Goal: Contribute content: Add original content to the website for others to see

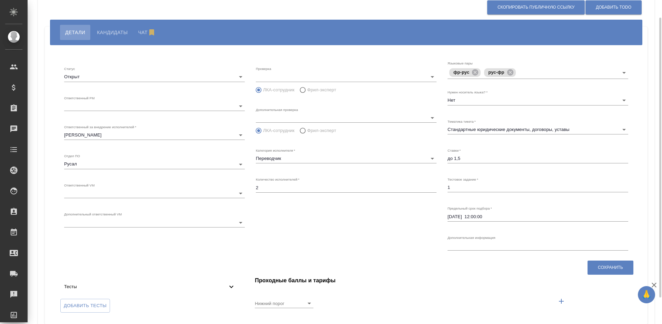
scroll to position [51, 0]
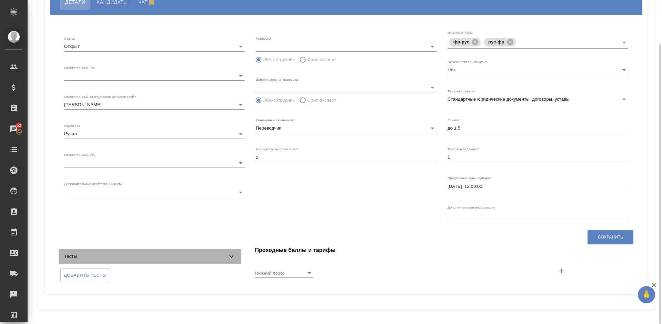
click at [191, 256] on span "Тесты" at bounding box center [145, 256] width 163 height 7
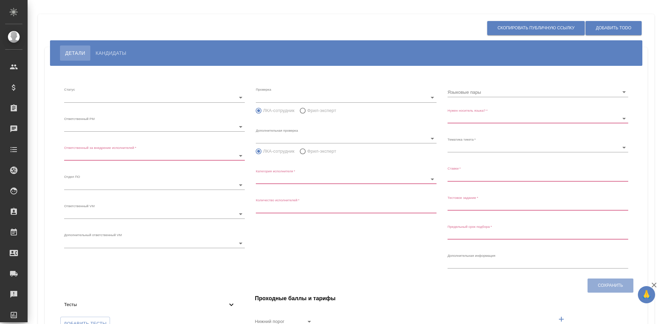
type input "open"
type input "6188e49df9de1a681d7e552a"
type input "6188e49df9de1a681d7e552e"
type input "rusal"
type input "Редактор"
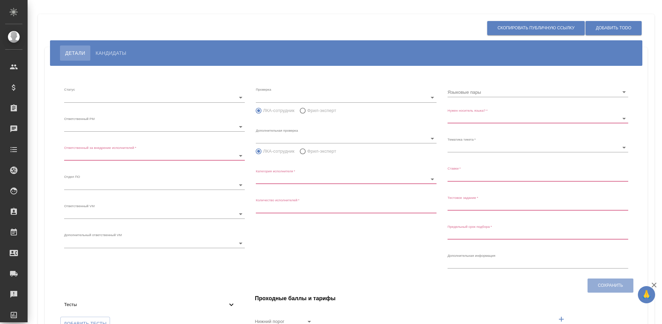
type input "1"
type input "Нет"
type input "5f647205b73bc97568ca66bf"
type input "до 0,7"
type input "2025.10.13 12:00:00"
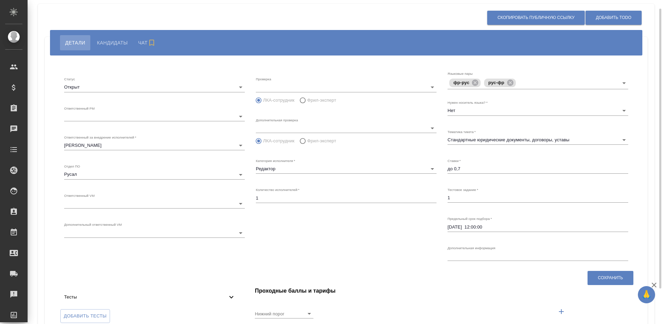
scroll to position [41, 0]
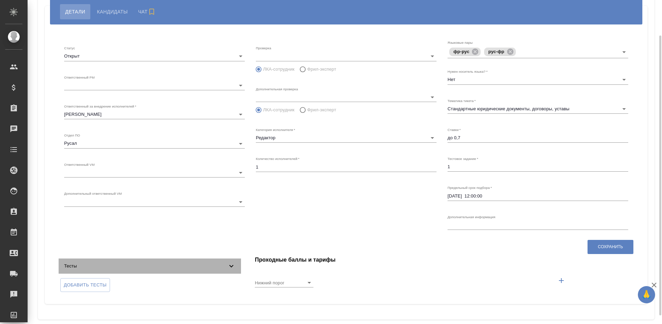
click at [173, 266] on span "Тесты" at bounding box center [145, 266] width 163 height 7
click at [172, 266] on span "Тесты" at bounding box center [145, 266] width 163 height 7
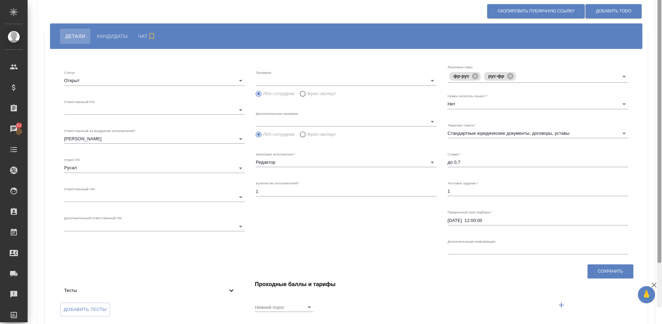
scroll to position [0, 0]
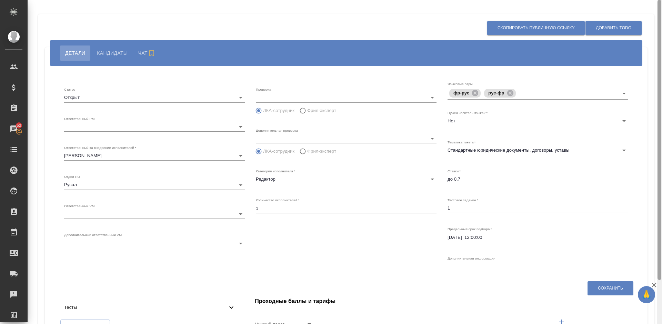
drag, startPoint x: 660, startPoint y: 101, endPoint x: 661, endPoint y: 51, distance: 50.3
click at [661, 51] on div at bounding box center [659, 162] width 5 height 324
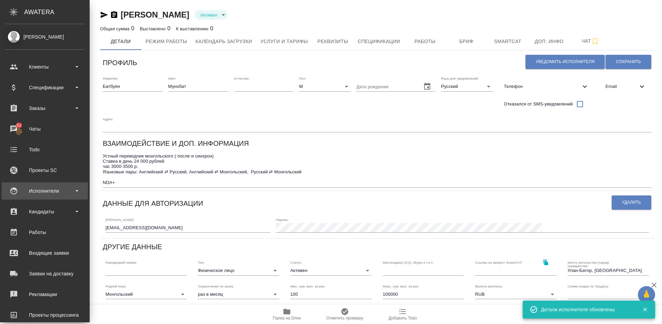
click at [53, 195] on div "Исполнители" at bounding box center [44, 191] width 79 height 10
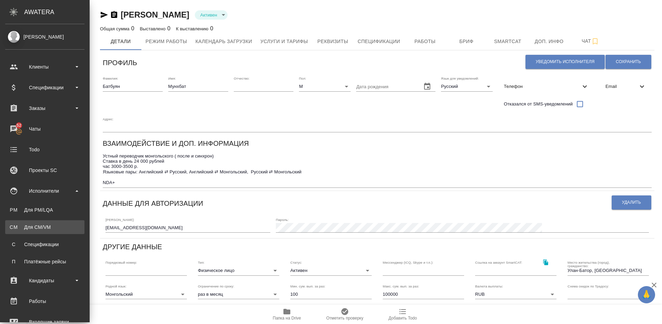
click at [61, 227] on div "Для CM/VM" at bounding box center [45, 227] width 72 height 7
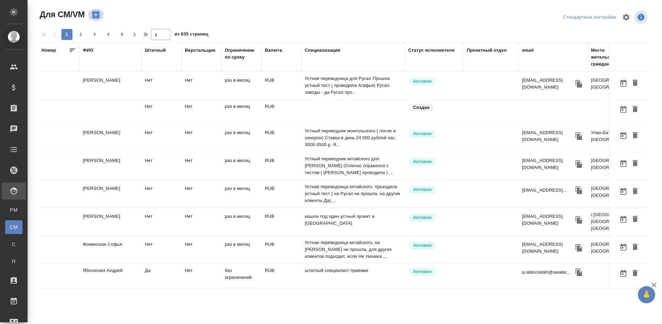
click at [96, 15] on icon "button" at bounding box center [96, 15] width 10 height 10
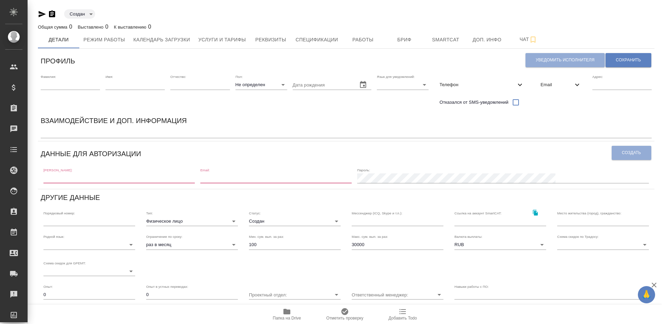
click at [79, 180] on input "text" at bounding box center [118, 178] width 151 height 10
paste input "sayana_shoib@inbox.ru"
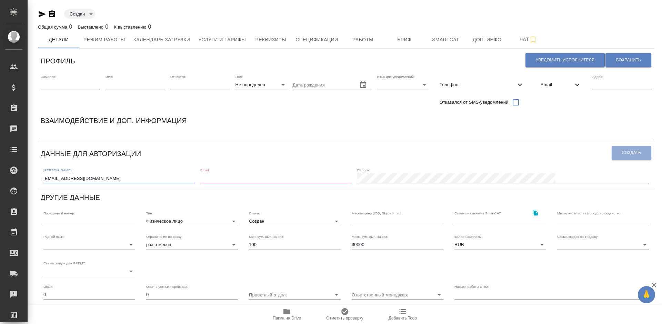
type input "sayana_shoib@inbox.ru"
paste input "sayana_shoib@inbox.ru"
click at [261, 175] on input "email" at bounding box center [275, 178] width 151 height 10
type input "sayana_shoib@inbox.ru"
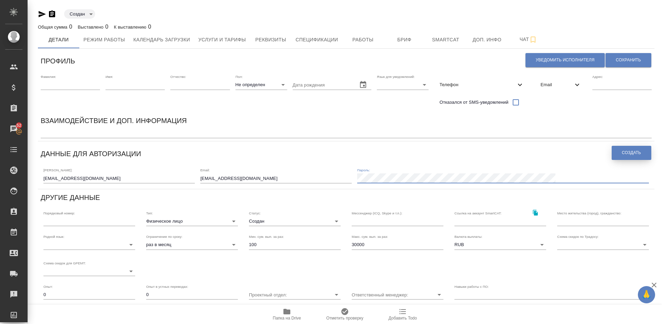
click at [628, 154] on span "Создать" at bounding box center [631, 153] width 19 height 6
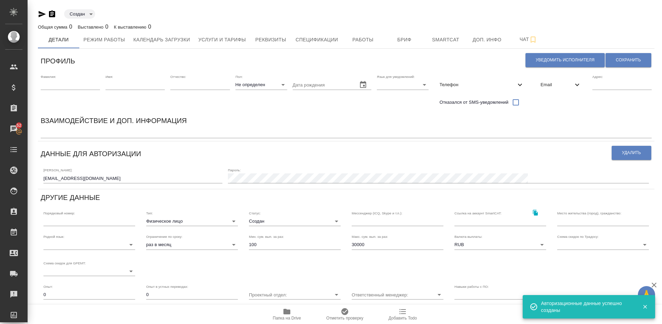
click at [553, 87] on span "Email" at bounding box center [556, 84] width 32 height 7
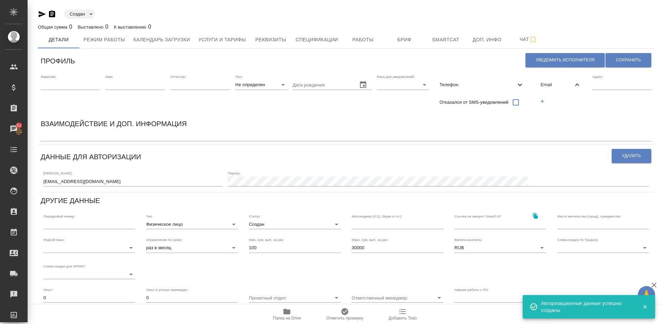
click at [544, 100] on icon "button" at bounding box center [542, 101] width 6 height 6
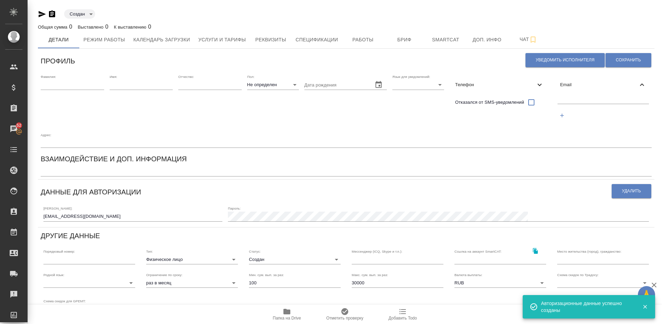
click at [572, 99] on input "text" at bounding box center [603, 99] width 92 height 9
paste input "sayana_shoib@inbox.ru"
type input "sayana_shoib@inbox.ru"
click at [620, 59] on span "Сохранить" at bounding box center [628, 60] width 25 height 6
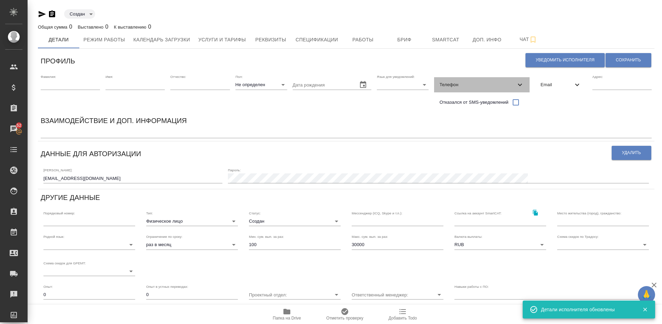
click at [486, 88] on span "Телефон" at bounding box center [477, 84] width 76 height 7
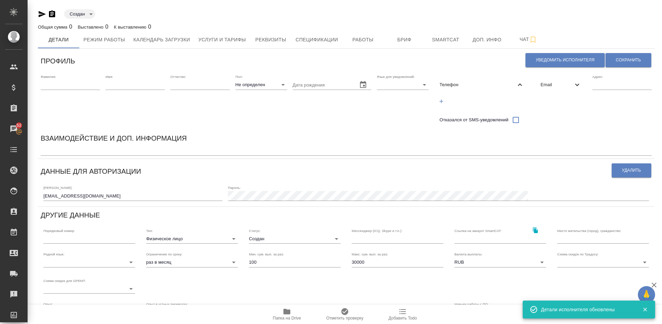
click at [445, 101] on button "button" at bounding box center [441, 101] width 14 height 14
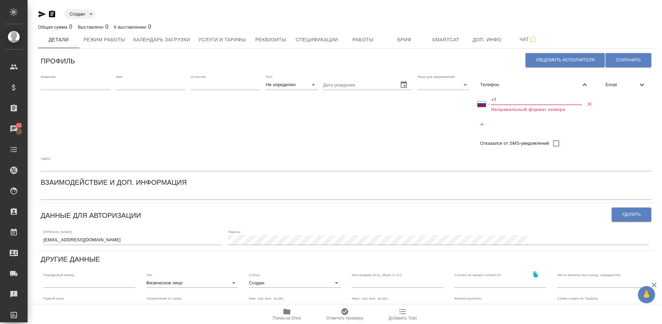
click at [507, 98] on input "+7" at bounding box center [536, 100] width 91 height 10
select select "ZZ"
type input "+"
paste input "+89834314707"
type input "+89834314707"
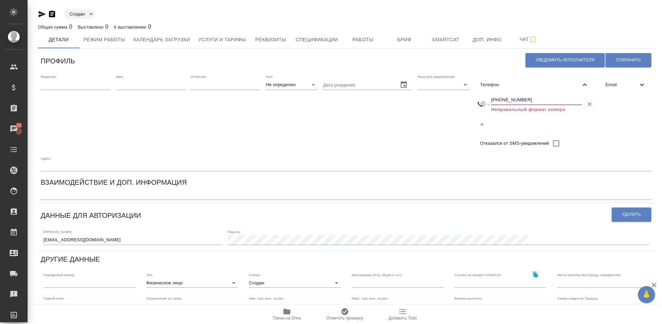
click at [495, 99] on input "+89834314707" at bounding box center [536, 100] width 91 height 10
select select "IR"
type input "+98 34 3147 07"
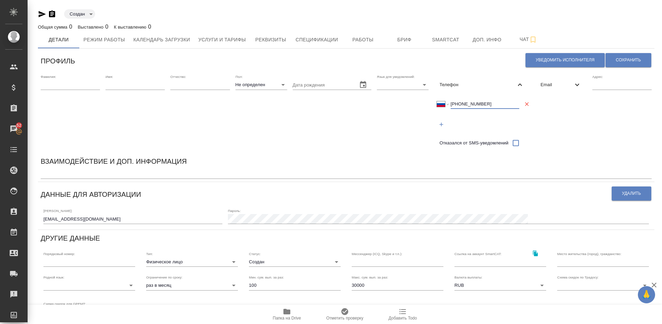
select select "RU"
type input "+7 983 431 47 07"
click at [628, 58] on span "Сохранить" at bounding box center [628, 60] width 25 height 6
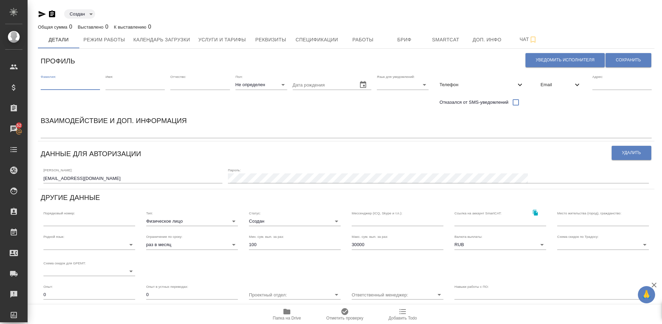
paste input "Шойбонова"
click at [74, 85] on input "text" at bounding box center [70, 85] width 59 height 10
type input "Шойбонова"
click at [119, 87] on input "text" at bounding box center [134, 85] width 59 height 10
paste input "Саяна"
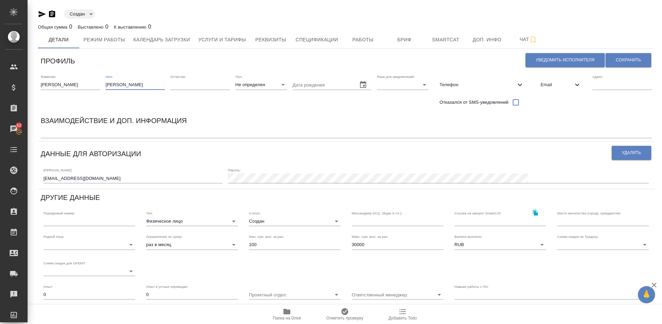
type input "Саяна"
click at [271, 83] on body "🙏 .cls-1 fill:#fff; AWATERA Lazareva Anastasia Клиенты Спецификации Заказы 52 Ч…" at bounding box center [331, 162] width 662 height 324
click at [260, 108] on li "Ж" at bounding box center [261, 106] width 52 height 11
type input "female"
click at [412, 82] on body "🙏 .cls-1 fill:#fff; AWATERA Lazareva Anastasia Клиенты Спецификации Заказы 52 Ч…" at bounding box center [331, 162] width 662 height 324
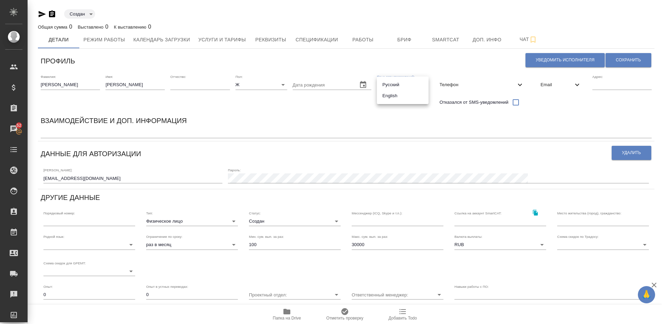
click at [387, 86] on li "Русский" at bounding box center [403, 84] width 52 height 11
type input "RU"
click at [633, 59] on span "Сохранить" at bounding box center [628, 60] width 25 height 6
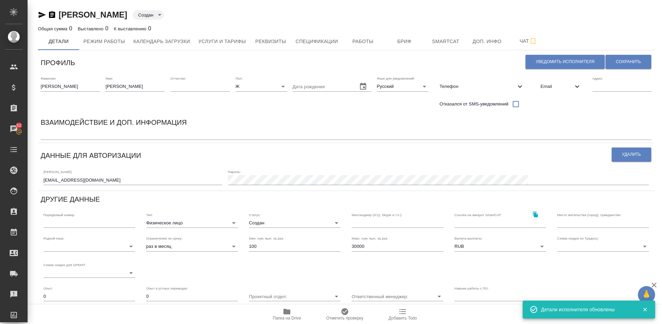
click at [49, 135] on textarea at bounding box center [346, 134] width 611 height 5
type textarea "G"
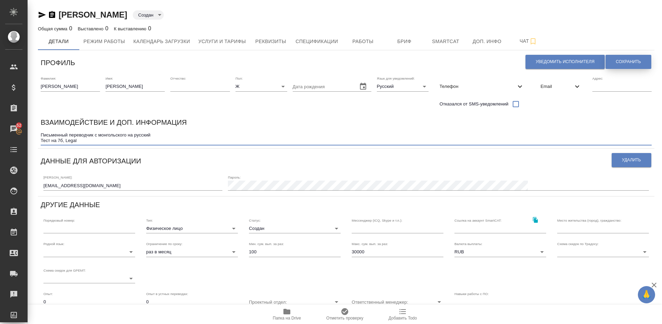
type textarea "Письменный переводчик с монгольского на русский Тест на 7б, Legal"
click at [619, 58] on button "Сохранить" at bounding box center [628, 62] width 46 height 14
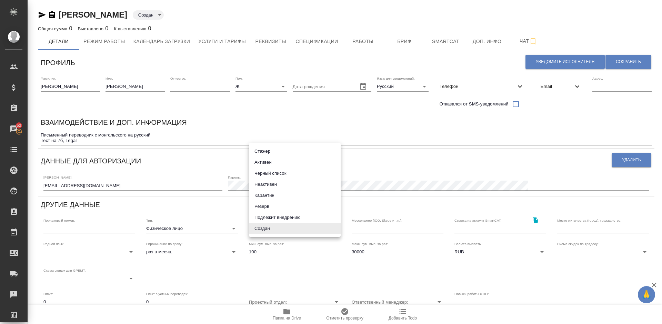
click at [300, 228] on body "🙏 .cls-1 fill:#fff; AWATERA Lazareva Anastasia Клиенты Спецификации Заказы 52 Ч…" at bounding box center [331, 162] width 662 height 324
click at [282, 220] on li "Подлежит внедрению" at bounding box center [295, 217] width 92 height 11
type input "toBeImplemented"
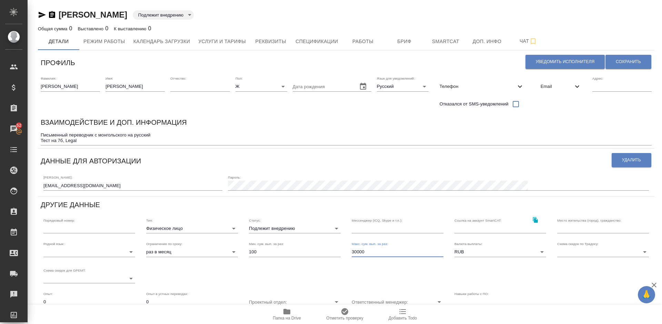
click at [368, 253] on input "30000" at bounding box center [398, 252] width 92 height 10
type input "3"
type input "100000"
click at [628, 63] on span "Сохранить" at bounding box center [628, 62] width 25 height 6
click at [119, 140] on textarea "Письменный переводчик с монгольского на русский Тест на 7б, Legal" at bounding box center [346, 137] width 611 height 11
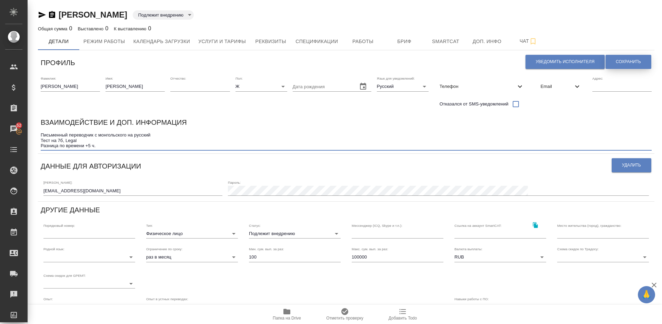
type textarea "Письменный переводчик с монгольского на русский Тест на 7б, Legal Разница по вр…"
click at [622, 62] on span "Сохранить" at bounding box center [628, 62] width 25 height 6
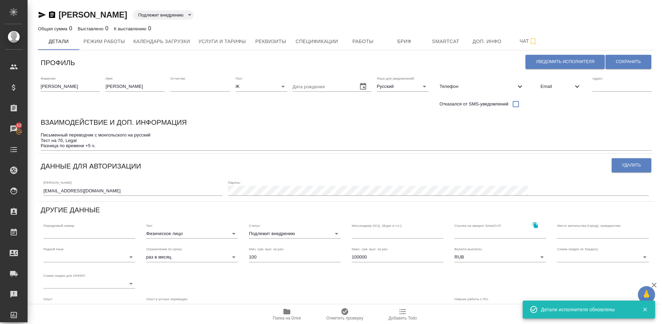
click at [204, 233] on body "🙏 .cls-1 fill:#fff; AWATERA Lazareva Anastasia Клиенты Спецификации Заказы 52 Ч…" at bounding box center [331, 162] width 662 height 324
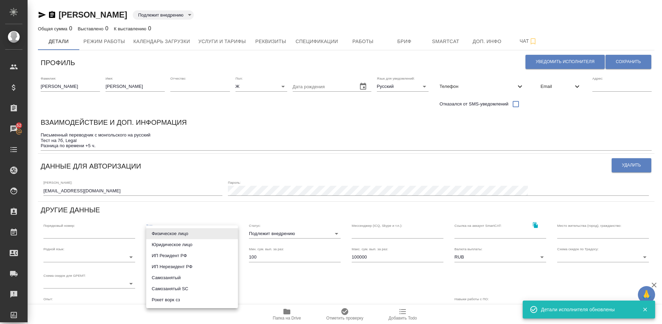
click at [190, 302] on li "Рокет ворк сз" at bounding box center [192, 299] width 92 height 11
type input "rocketWorkSelfEmployed"
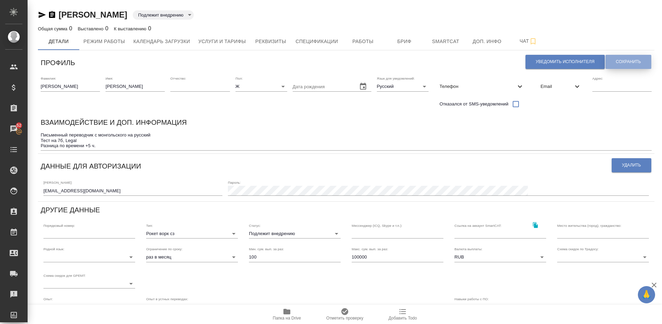
click at [620, 65] on button "Сохранить" at bounding box center [628, 62] width 46 height 14
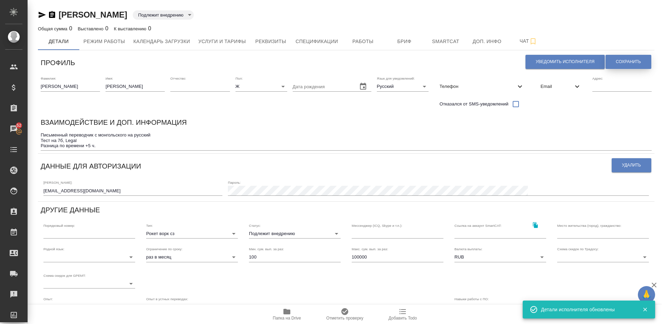
click at [631, 55] on button "Сохранить" at bounding box center [628, 62] width 46 height 14
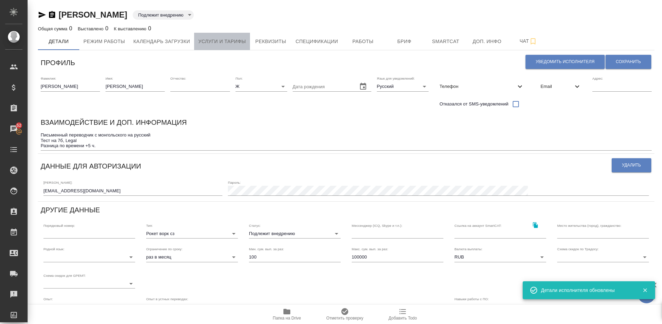
click at [215, 44] on span "Услуги и тарифы" at bounding box center [222, 41] width 48 height 9
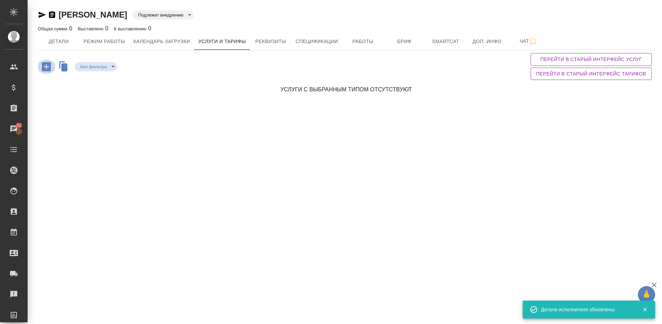
click at [45, 66] on icon "button" at bounding box center [46, 67] width 12 height 12
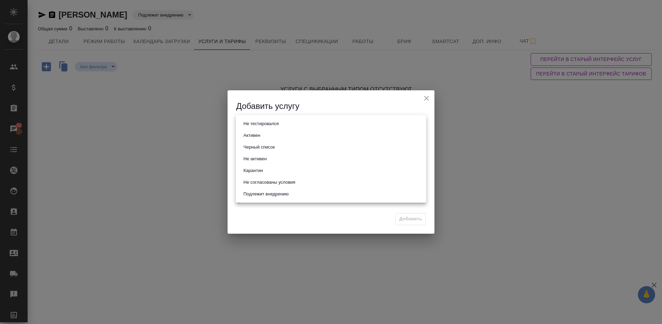
click at [283, 129] on body "🙏 .cls-1 fill:#fff; AWATERA Lazareva Anastasia Клиенты Спецификации Заказы 52 Ч…" at bounding box center [331, 162] width 662 height 324
click at [279, 134] on li "Активен" at bounding box center [331, 136] width 190 height 12
type input "active"
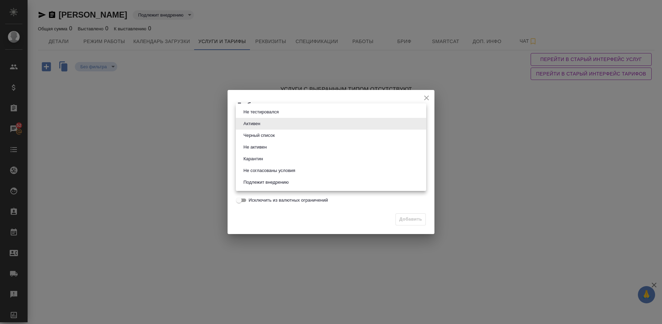
click at [272, 122] on body "🙏 .cls-1 fill:#fff; AWATERA Lazareva Anastasia Клиенты Спецификации Заказы 52 Ч…" at bounding box center [331, 162] width 662 height 324
click at [267, 126] on li "Активен" at bounding box center [331, 124] width 190 height 12
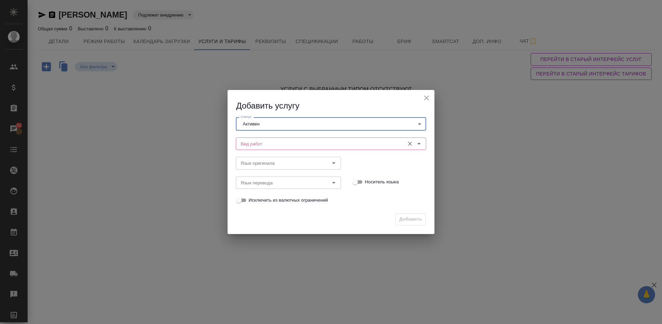
click at [283, 142] on input "Вид работ" at bounding box center [319, 144] width 163 height 8
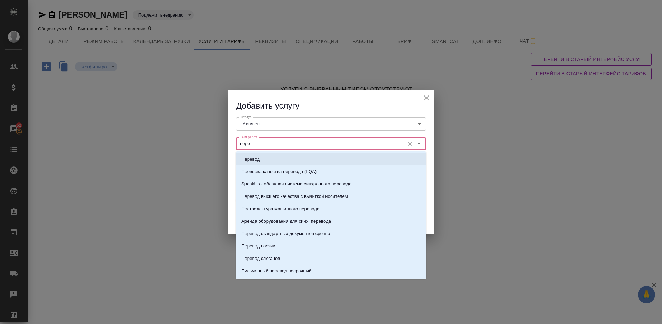
click at [281, 159] on li "Перевод" at bounding box center [331, 159] width 190 height 12
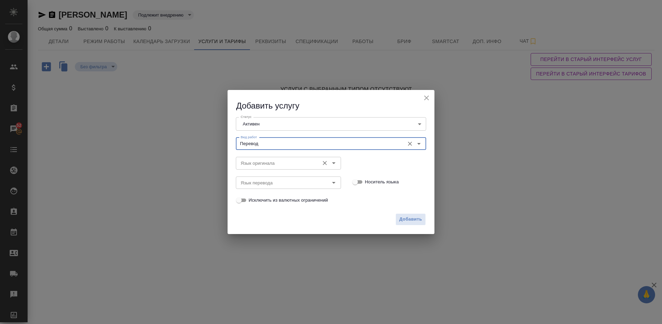
type input "Перевод"
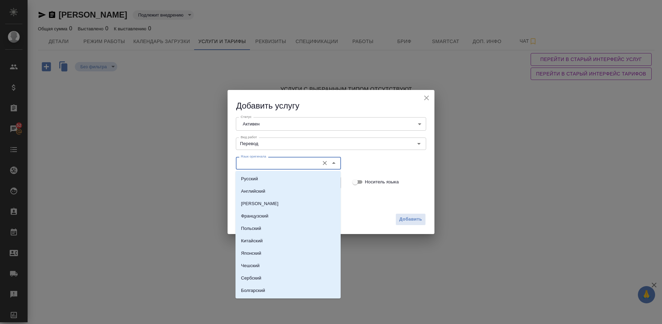
click at [262, 163] on input "Язык оригинала" at bounding box center [277, 163] width 78 height 8
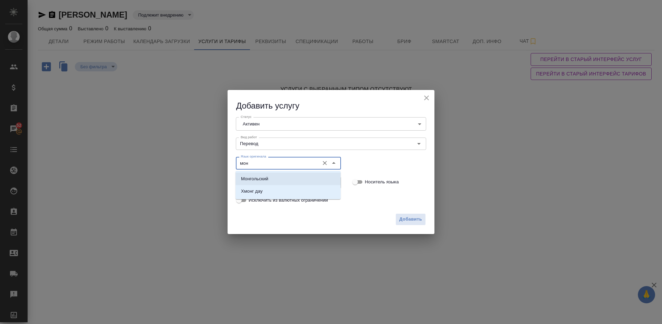
click at [273, 175] on li "Монгольский" at bounding box center [287, 179] width 105 height 12
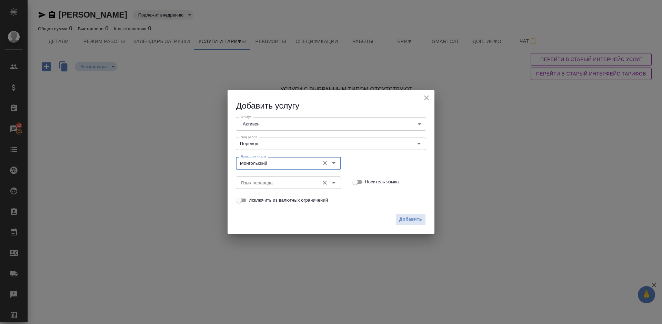
click at [267, 178] on div "Язык перевода" at bounding box center [288, 182] width 105 height 12
type input "Монгольский"
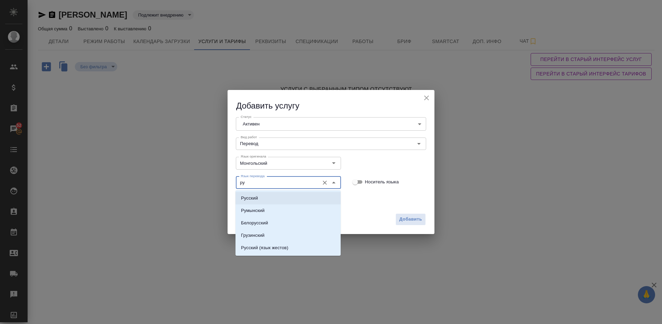
click at [271, 196] on li "Русский" at bounding box center [287, 198] width 105 height 12
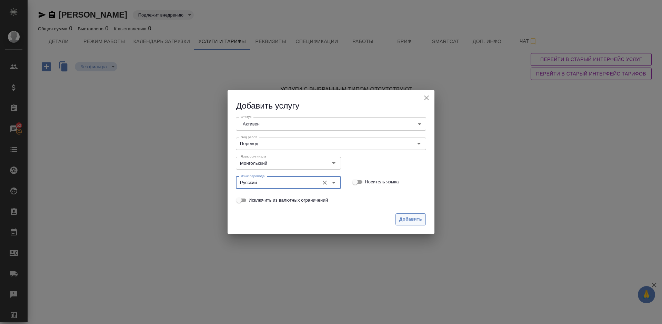
type input "Русский"
click at [411, 218] on span "Добавить" at bounding box center [410, 219] width 23 height 8
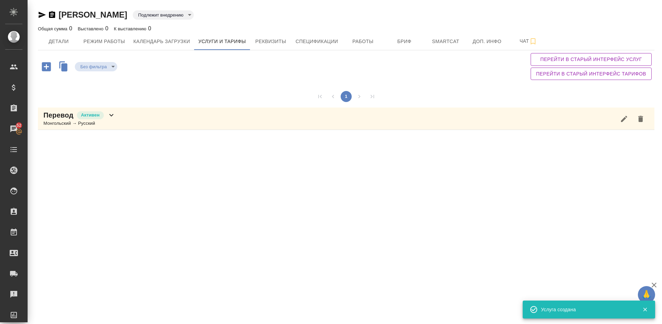
click at [118, 116] on div "Перевод Активен Монгольский → Русский" at bounding box center [346, 119] width 616 height 22
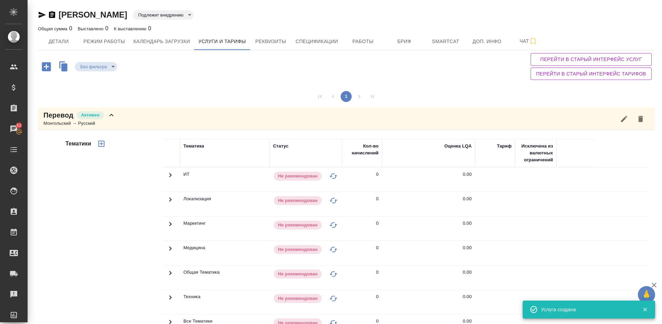
click at [491, 87] on div "1" at bounding box center [346, 96] width 616 height 22
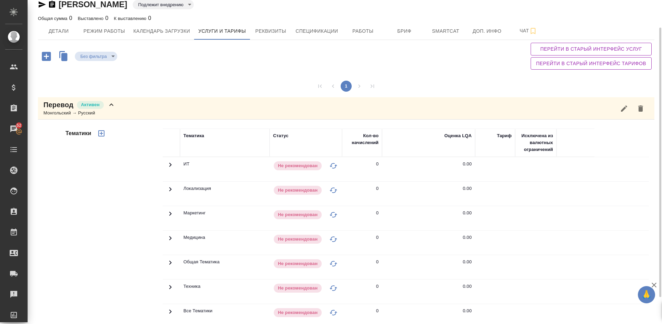
scroll to position [65, 0]
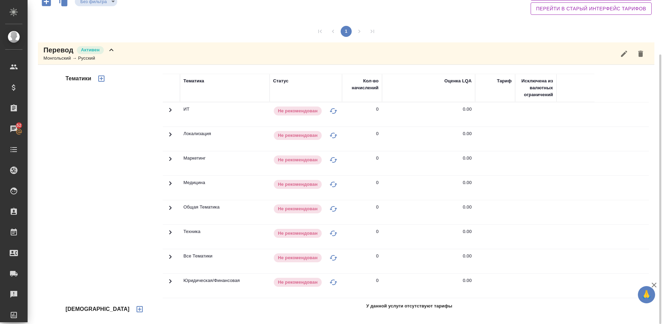
click at [137, 309] on icon "button" at bounding box center [140, 309] width 6 height 6
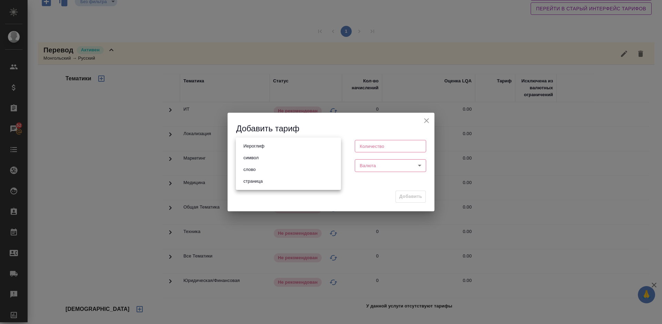
drag, startPoint x: 300, startPoint y: 147, endPoint x: 272, endPoint y: 169, distance: 35.9
click at [272, 169] on body "🙏 .cls-1 fill:#fff; AWATERA Lazareva Anastasia Клиенты Спецификации Заказы 52 Ч…" at bounding box center [331, 162] width 662 height 324
click at [271, 169] on li "слово" at bounding box center [288, 170] width 105 height 12
type input "5a8b1489cc6b4906c91bfd90"
type input "1"
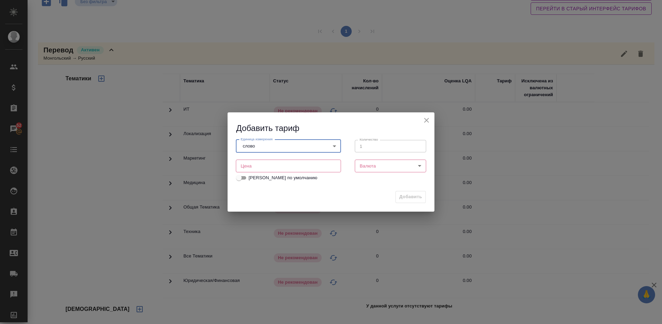
click at [306, 160] on input "number" at bounding box center [288, 166] width 105 height 12
type input "2.4"
click at [381, 162] on body "🙏 .cls-1 fill:#fff; AWATERA Lazareva Anastasia Клиенты Спецификации Заказы 52 Ч…" at bounding box center [331, 162] width 662 height 324
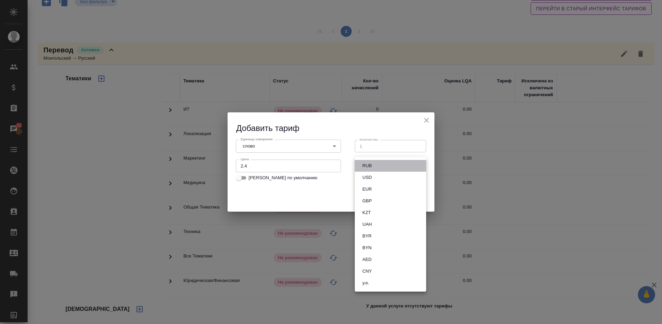
click at [394, 164] on li "RUB" at bounding box center [390, 166] width 71 height 12
type input "RUB"
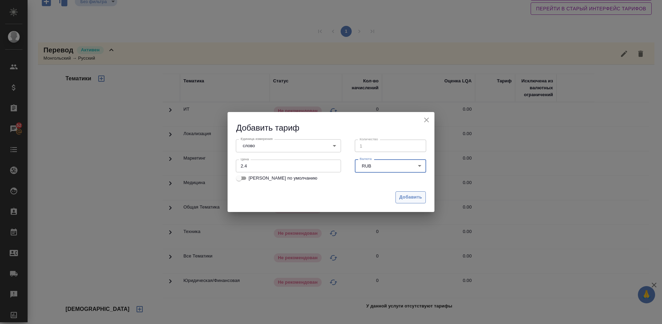
click at [413, 198] on span "Добавить" at bounding box center [410, 197] width 23 height 8
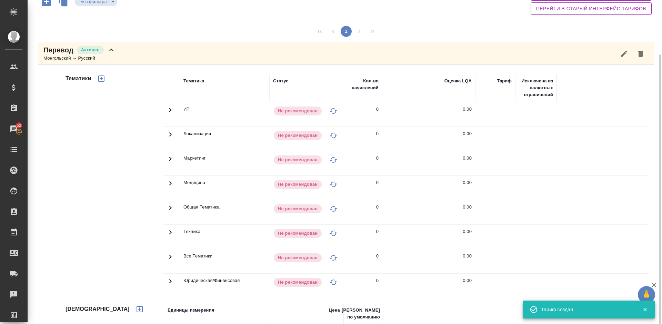
click at [103, 78] on icon "button" at bounding box center [101, 78] width 8 height 8
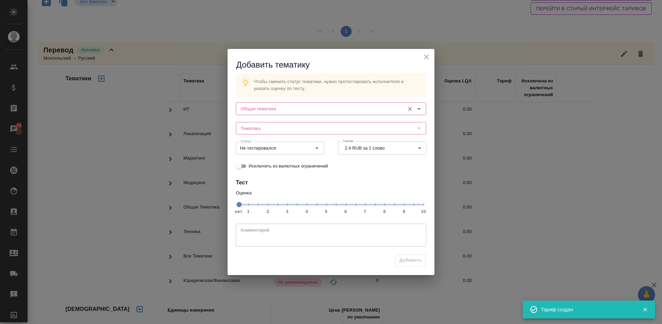
click at [293, 109] on input "Общая тематика" at bounding box center [319, 108] width 163 height 8
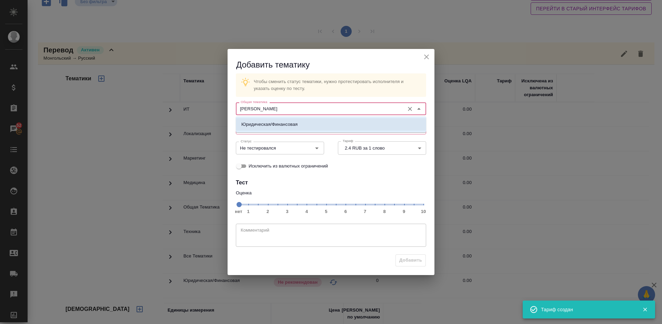
click at [308, 126] on li "Юридическая/Финансовая" at bounding box center [331, 124] width 190 height 12
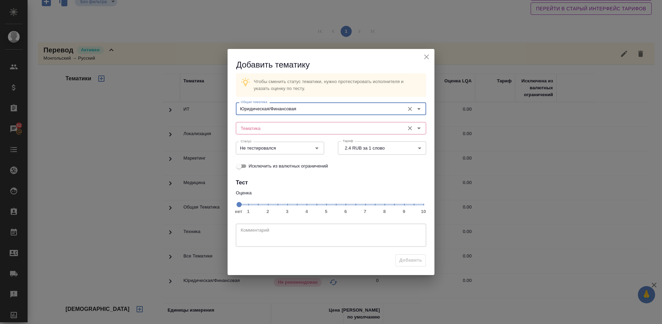
type input "Юридическая/Финансовая"
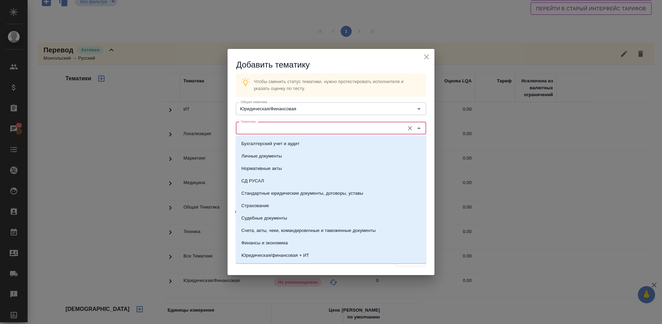
click at [285, 127] on input "Тематика" at bounding box center [319, 128] width 163 height 8
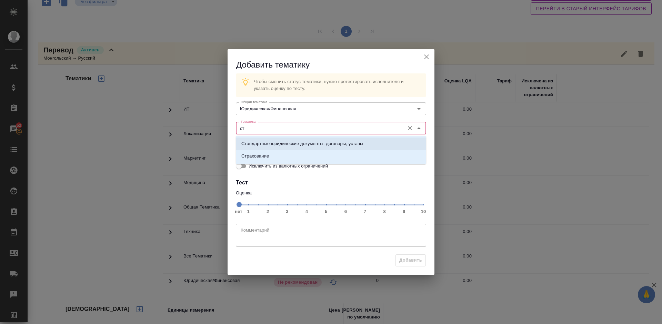
click at [299, 142] on p "Стандартные юридические документы, договоры, уставы" at bounding box center [302, 143] width 122 height 7
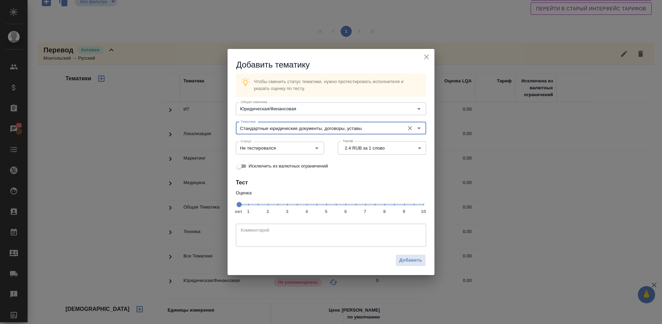
type input "Стандартные юридические документы, договоры, уставы"
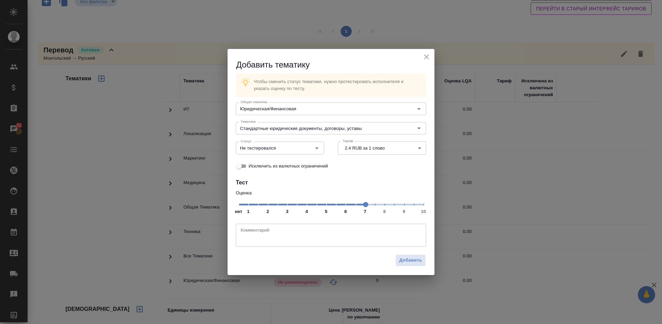
drag, startPoint x: 341, startPoint y: 204, endPoint x: 363, endPoint y: 205, distance: 21.4
click at [363, 205] on span at bounding box center [365, 204] width 5 height 5
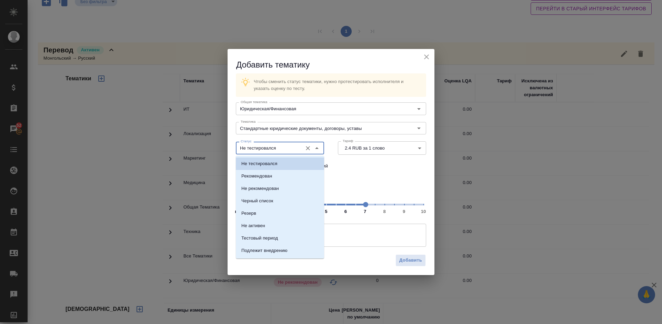
click at [296, 150] on input "Не тестировался" at bounding box center [268, 148] width 61 height 8
click at [287, 236] on li "Тестовый период" at bounding box center [280, 238] width 88 height 12
type input "Тестовый период"
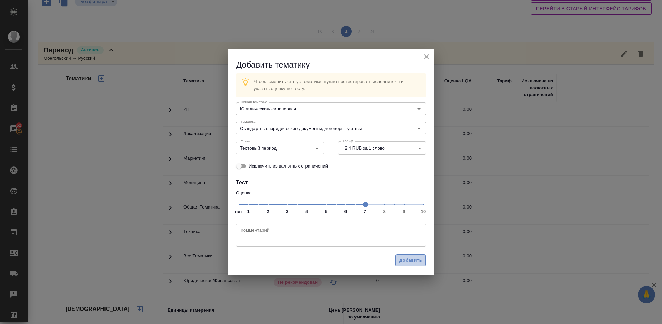
click at [410, 261] on span "Добавить" at bounding box center [410, 260] width 23 height 8
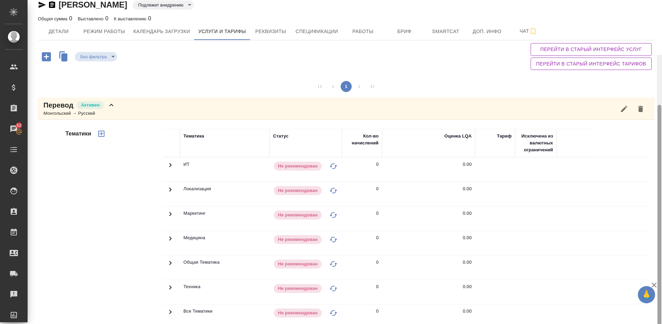
scroll to position [0, 0]
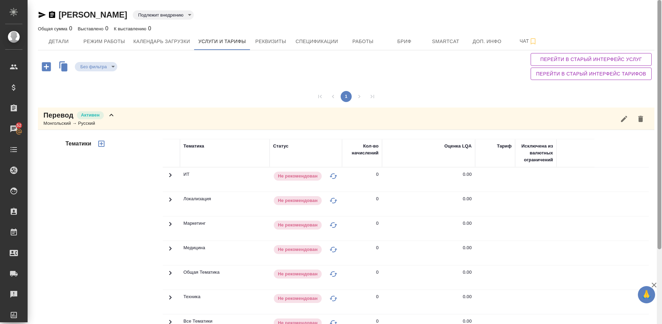
drag, startPoint x: 661, startPoint y: 104, endPoint x: 655, endPoint y: 6, distance: 98.1
click at [655, 6] on div "Шойбонова Саяна Подлежит внедрению toBeImplemented Общая сумма 0 Выставлено 0 К…" at bounding box center [345, 162] width 634 height 324
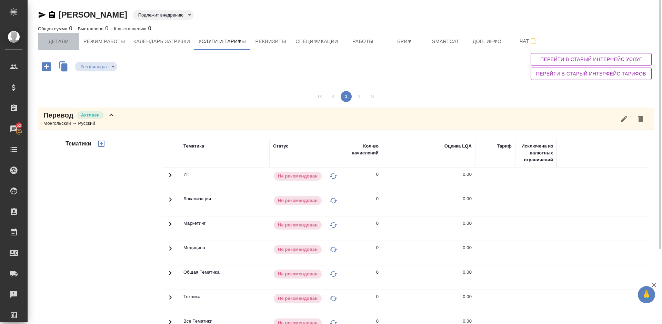
click at [62, 39] on span "Детали" at bounding box center [58, 41] width 33 height 9
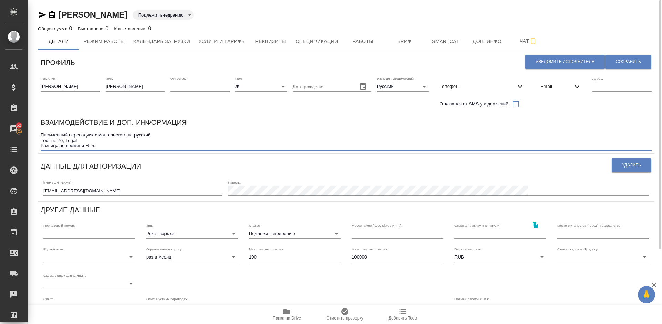
click at [89, 139] on textarea "Письменный переводчик с монгольского на русский Тест на 7б, Legal Разница по вр…" at bounding box center [346, 140] width 611 height 16
click at [162, 136] on textarea "Письменный переводчик с монгольского на русский Тест на 7б, Legal Разница по вр…" at bounding box center [346, 140] width 611 height 16
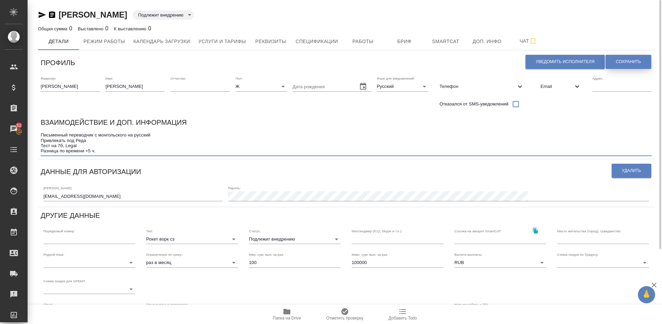
type textarea "Письменный переводчик с монгольского на русский Привлекать под Реда Тест на 7б,…"
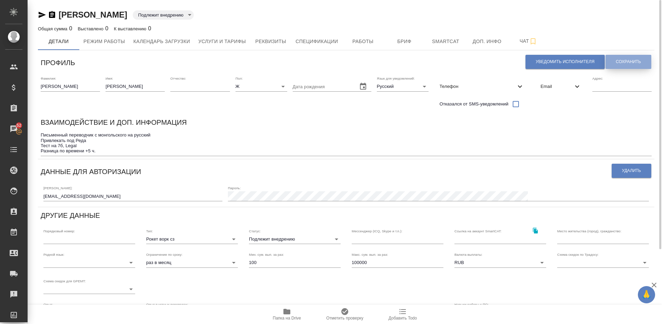
click at [629, 59] on span "Сохранить" at bounding box center [628, 62] width 25 height 6
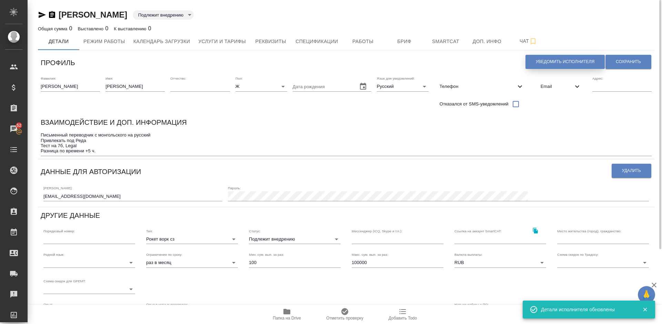
click at [556, 61] on span "Уведомить исполнителя" at bounding box center [565, 62] width 59 height 6
type textarea "Добрый день, Саяна! Ознакомиться с подробной информацией по выполненным работам…"
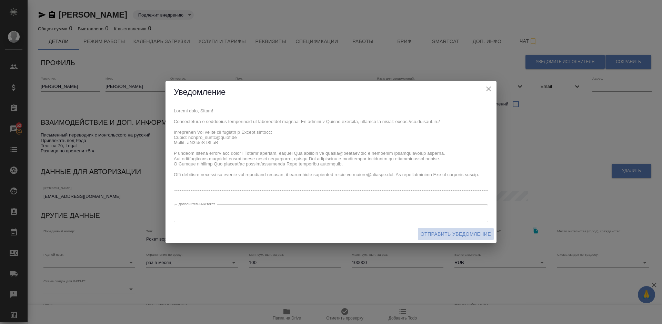
click at [444, 235] on span "Отправить уведомление" at bounding box center [456, 234] width 70 height 9
